Goal: Task Accomplishment & Management: Manage account settings

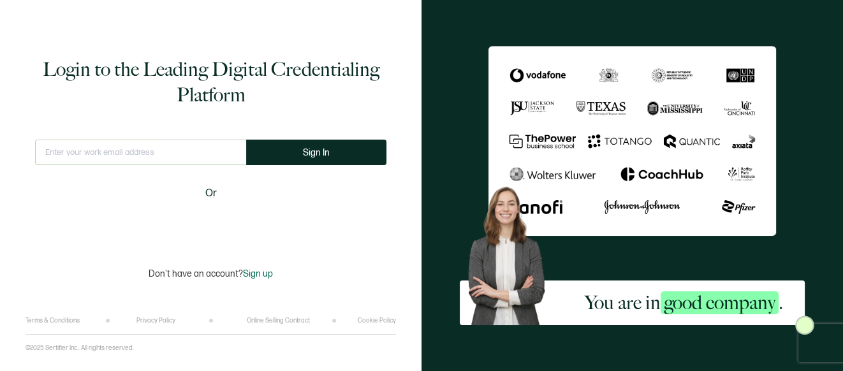
click at [126, 147] on input "text" at bounding box center [140, 153] width 211 height 26
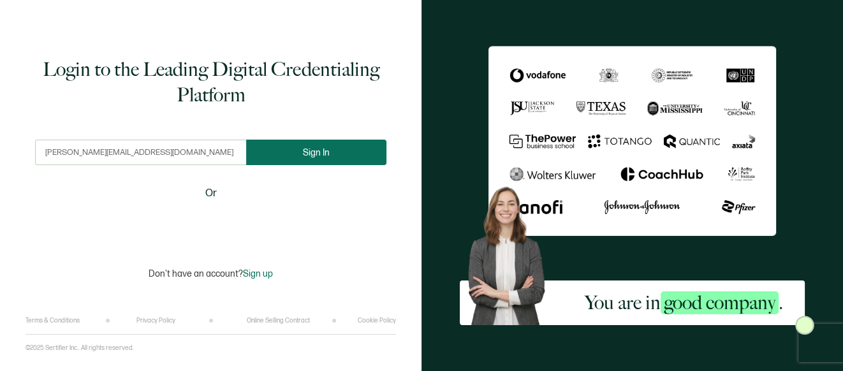
type input "[PERSON_NAME][EMAIL_ADDRESS][DOMAIN_NAME]"
click at [327, 152] on span "Sign In" at bounding box center [316, 153] width 27 height 10
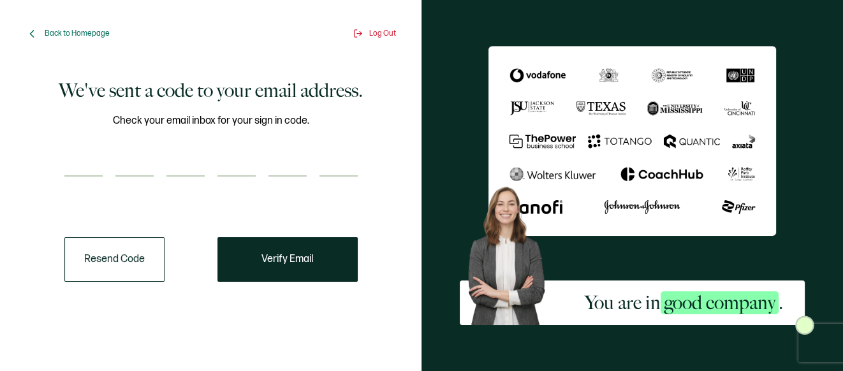
click at [86, 166] on input "number" at bounding box center [83, 164] width 38 height 26
paste input "7"
type input "7"
type input "8"
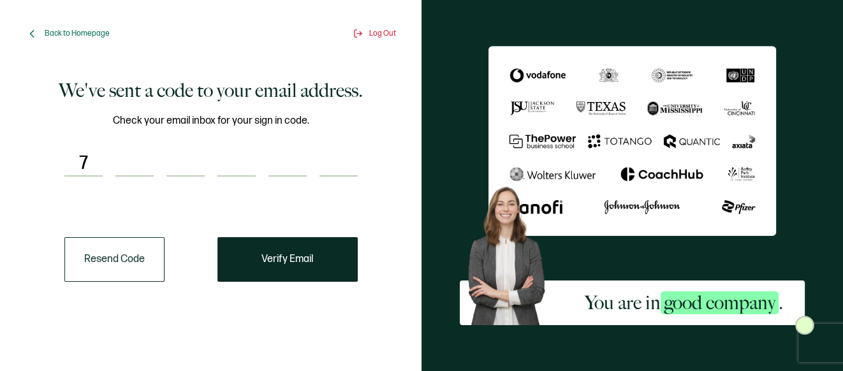
type input "3"
type input "8"
type input "9"
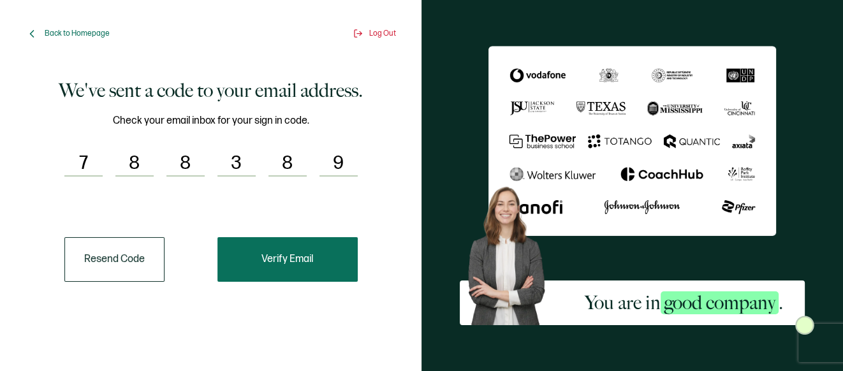
click at [293, 258] on span "Verify Email" at bounding box center [287, 259] width 52 height 10
